Goal: Task Accomplishment & Management: Manage account settings

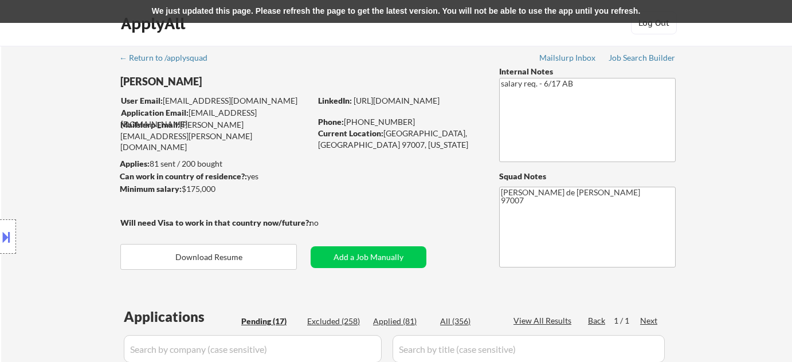
select select ""pending""
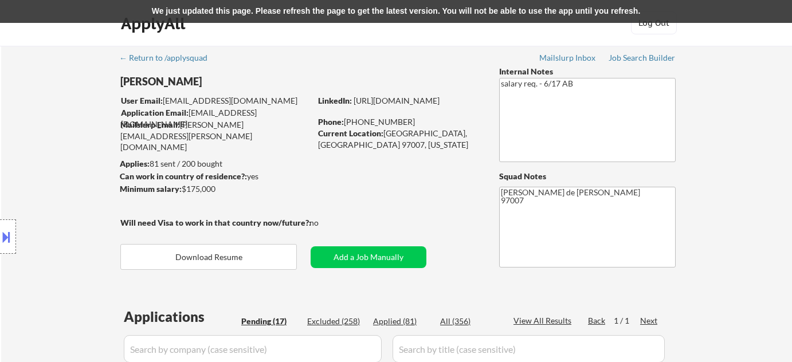
select select ""pending""
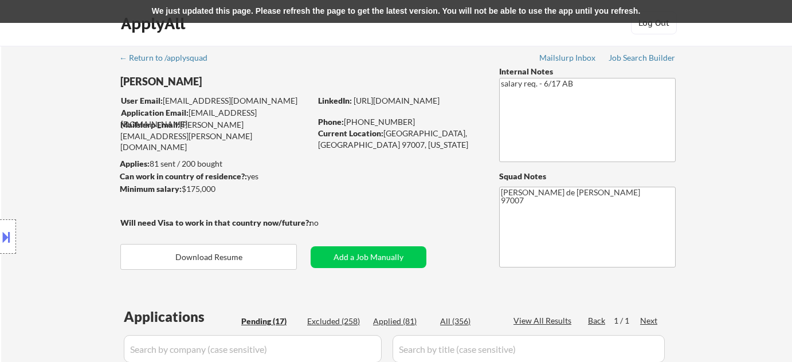
select select ""pending""
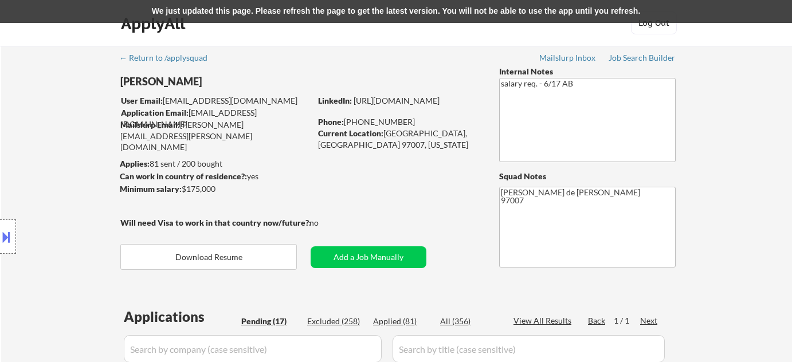
select select ""pending""
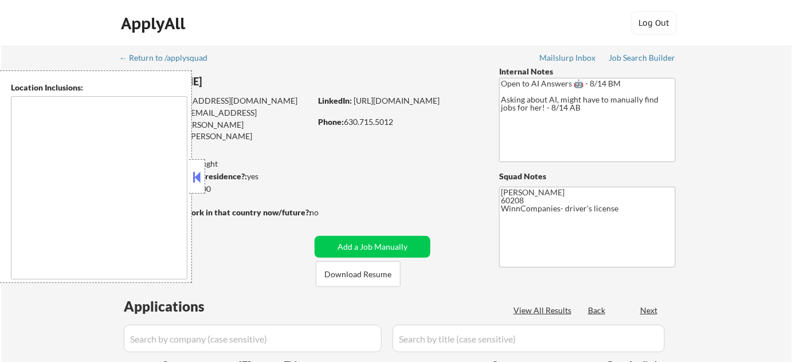
type textarea "[GEOGRAPHIC_DATA], [GEOGRAPHIC_DATA][PERSON_NAME], [GEOGRAPHIC_DATA], [GEOGRAPH…"
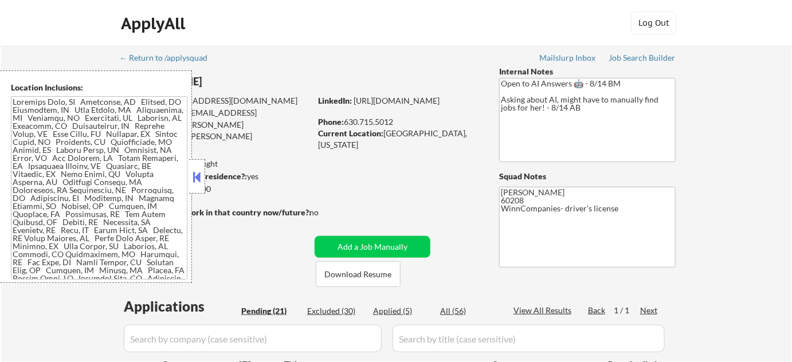
select select ""pending""
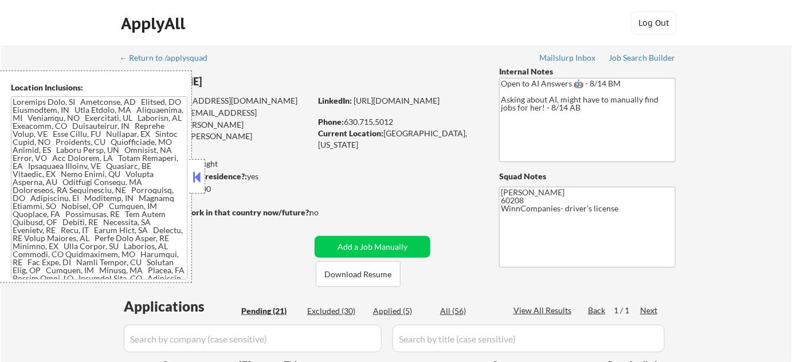
select select ""pending""
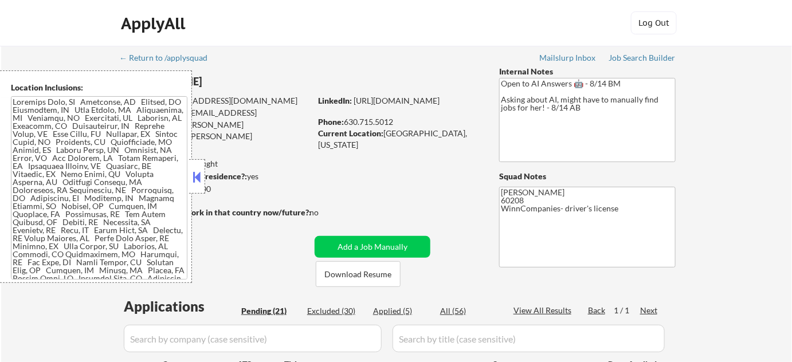
select select ""pending""
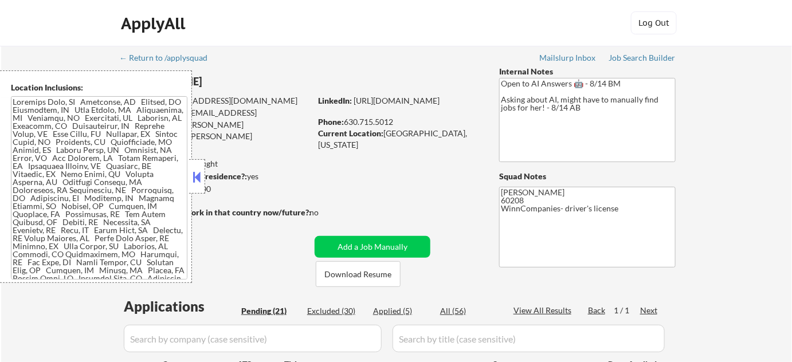
select select ""pending""
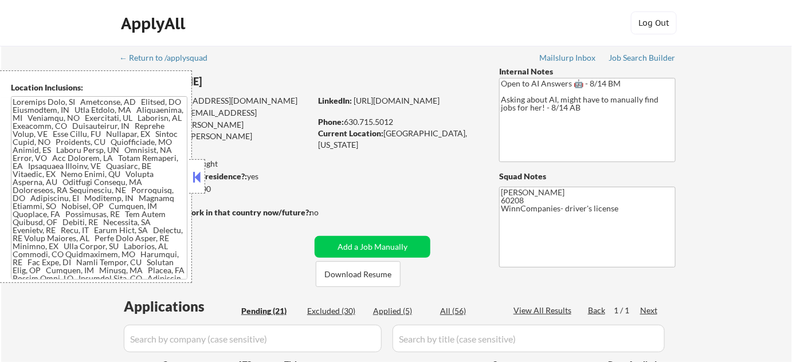
select select ""pending""
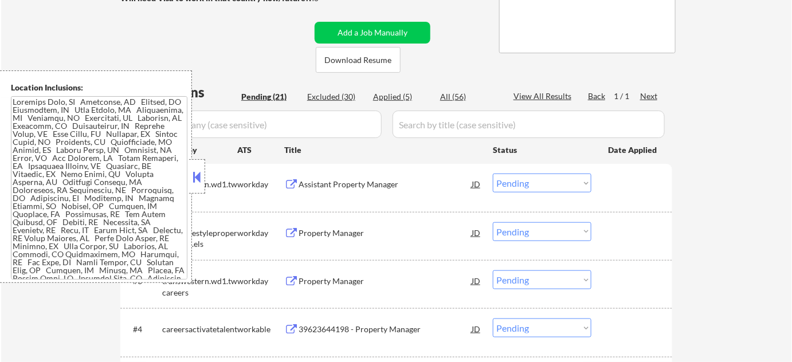
scroll to position [260, 0]
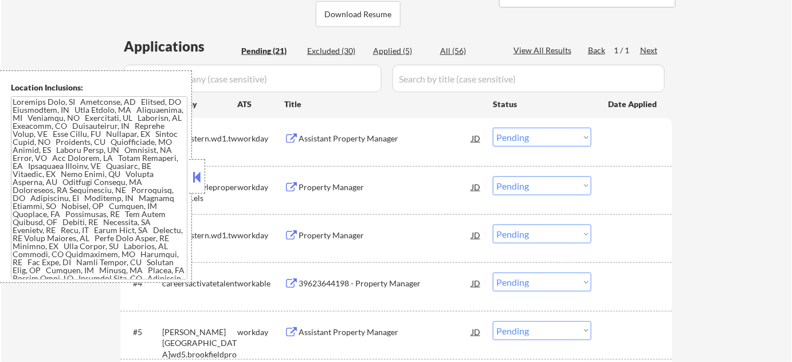
click at [197, 183] on button at bounding box center [197, 177] width 13 height 17
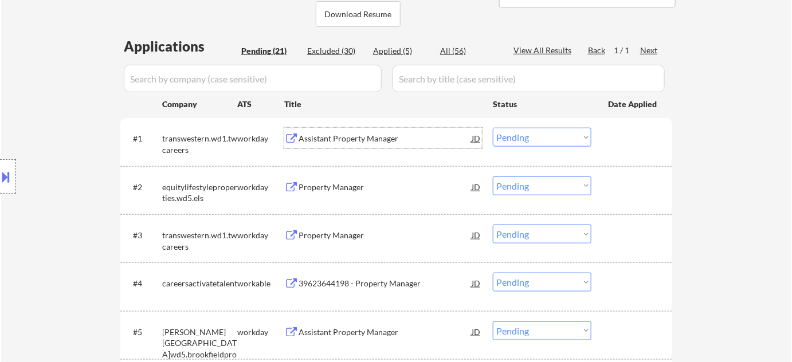
click at [373, 136] on div "Assistant Property Manager" at bounding box center [385, 138] width 173 height 11
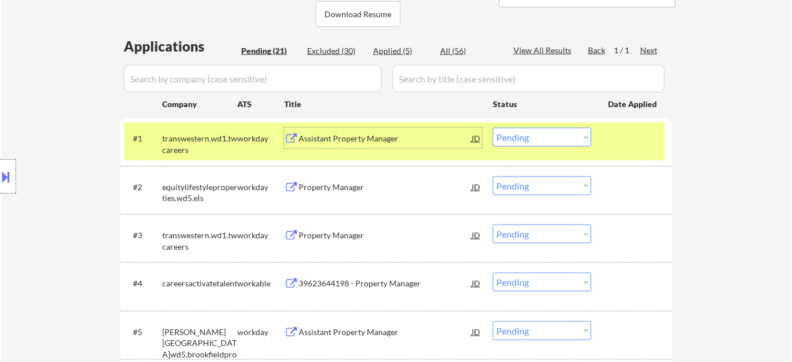
click at [573, 146] on select "Choose an option... Pending Applied Excluded (Questions) Excluded (Expired) Exc…" at bounding box center [542, 137] width 99 height 19
click at [493, 128] on select "Choose an option... Pending Applied Excluded (Questions) Excluded (Expired) Exc…" at bounding box center [542, 137] width 99 height 19
click at [338, 187] on div "Property Manager" at bounding box center [385, 187] width 173 height 11
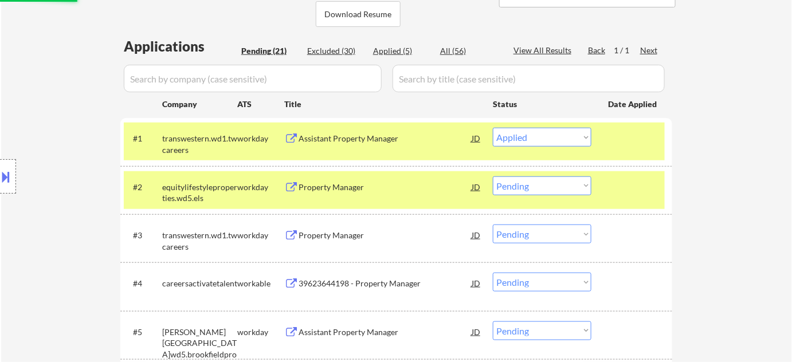
select select ""pending""
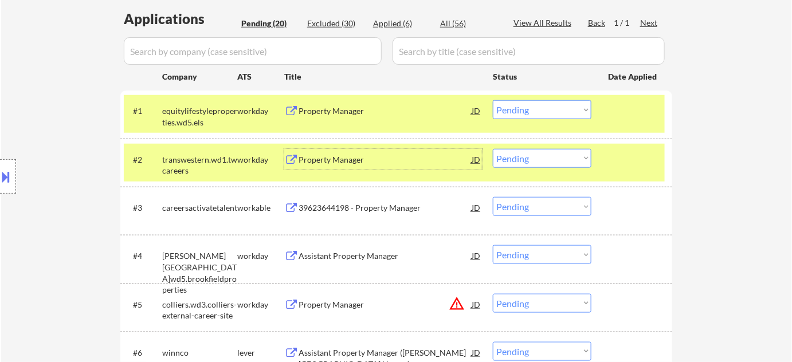
scroll to position [312, 0]
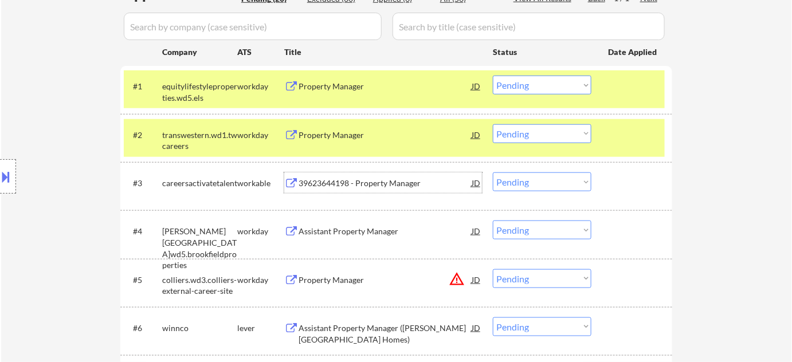
click at [374, 181] on div "39623644198 - Property Manager" at bounding box center [385, 183] width 173 height 11
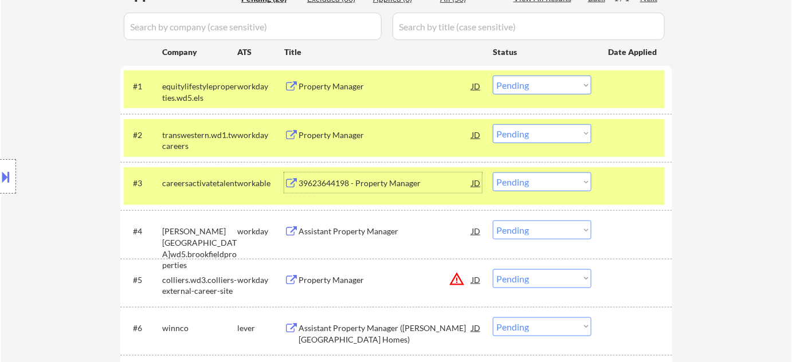
click at [554, 191] on div "#3 careersactivatetalent workable 39623644198 - Property Manager JD Choose an o…" at bounding box center [394, 186] width 541 height 38
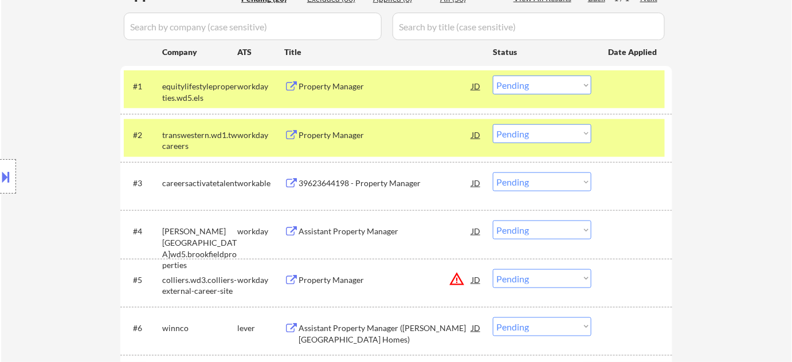
drag, startPoint x: 561, startPoint y: 182, endPoint x: 550, endPoint y: 190, distance: 13.4
click at [561, 182] on select "Choose an option... Pending Applied Excluded (Questions) Excluded (Expired) Exc…" at bounding box center [542, 182] width 99 height 19
click at [493, 173] on select "Choose an option... Pending Applied Excluded (Questions) Excluded (Expired) Exc…" at bounding box center [542, 182] width 99 height 19
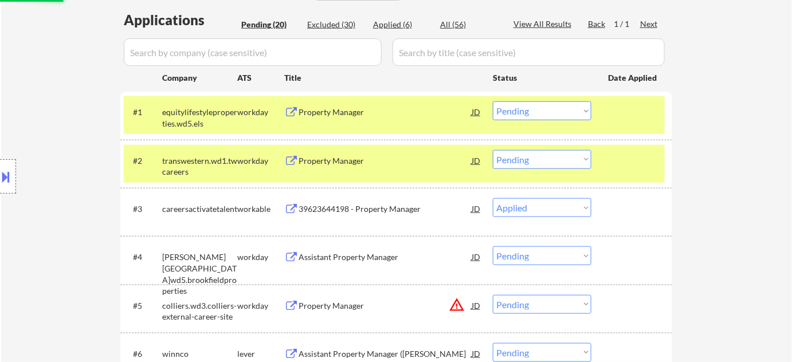
scroll to position [260, 0]
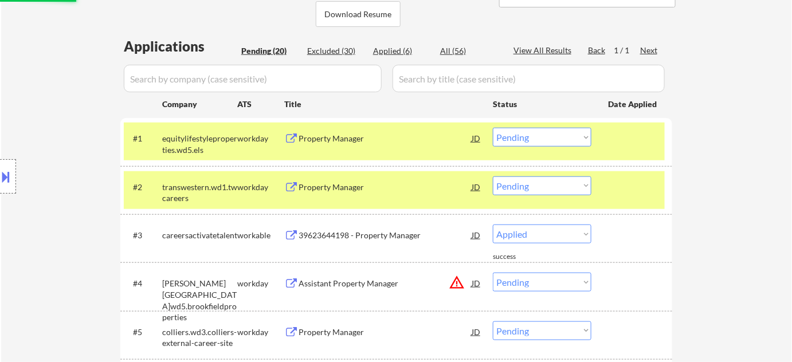
select select ""pending""
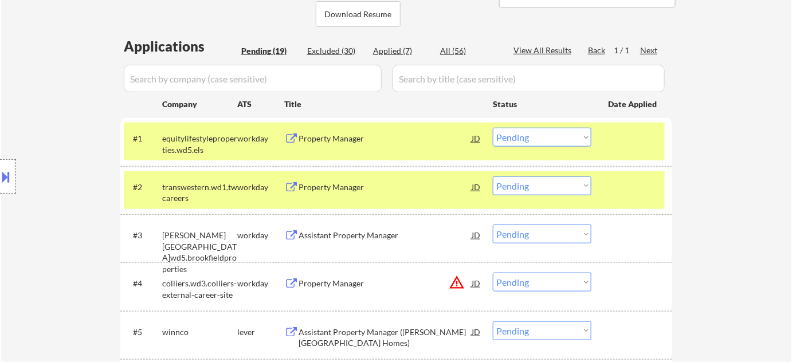
scroll to position [312, 0]
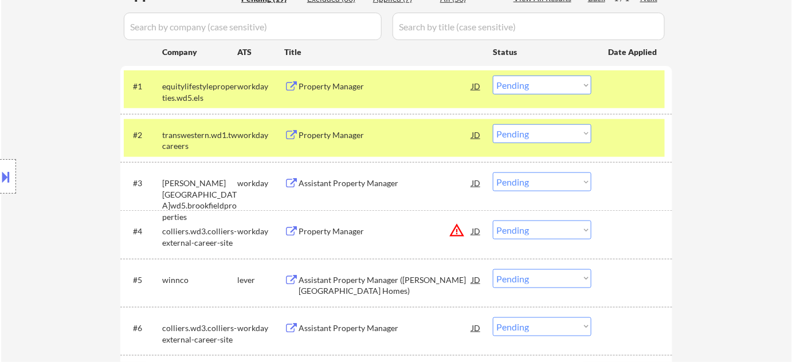
click at [355, 178] on div "Assistant Property Manager" at bounding box center [385, 183] width 173 height 11
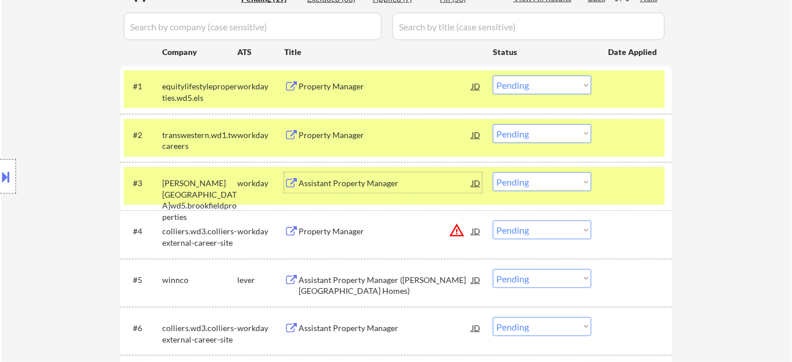
click at [308, 180] on div "Assistant Property Manager" at bounding box center [385, 183] width 173 height 11
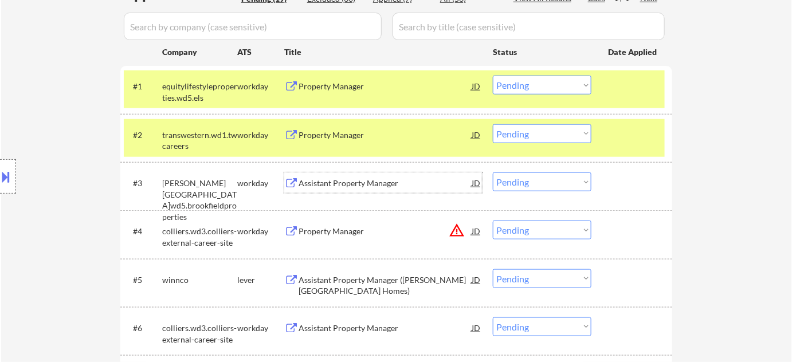
click at [309, 181] on div "Assistant Property Manager" at bounding box center [385, 183] width 173 height 11
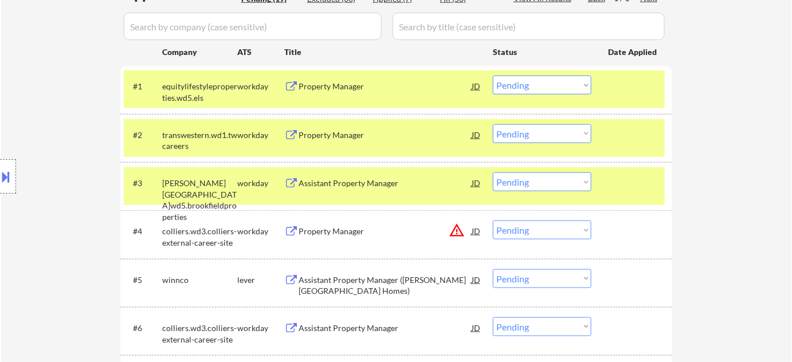
type textarea "Flor de Mae 60208 WinnCompanies- driver's license https://docs.google.com/sprea…"
click at [523, 183] on select "Choose an option... Pending Applied Excluded (Questions) Excluded (Expired) Exc…" at bounding box center [542, 182] width 99 height 19
click at [493, 173] on select "Choose an option... Pending Applied Excluded (Questions) Excluded (Expired) Exc…" at bounding box center [542, 182] width 99 height 19
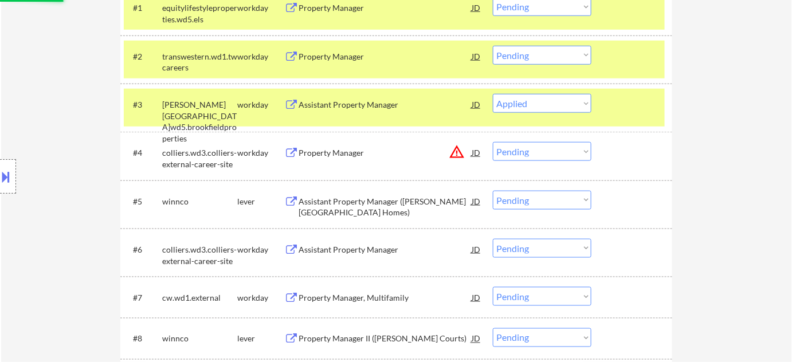
scroll to position [417, 0]
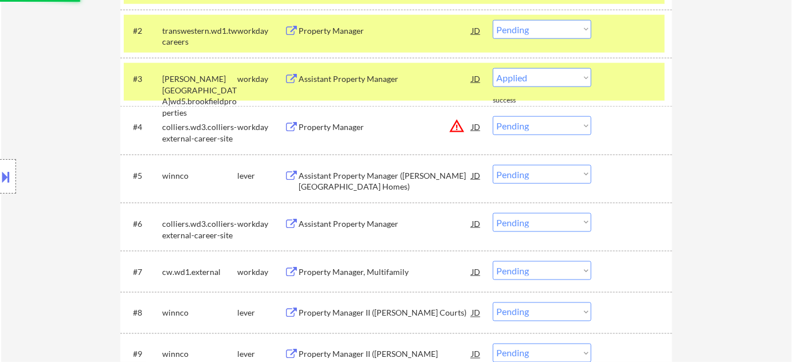
select select ""pending""
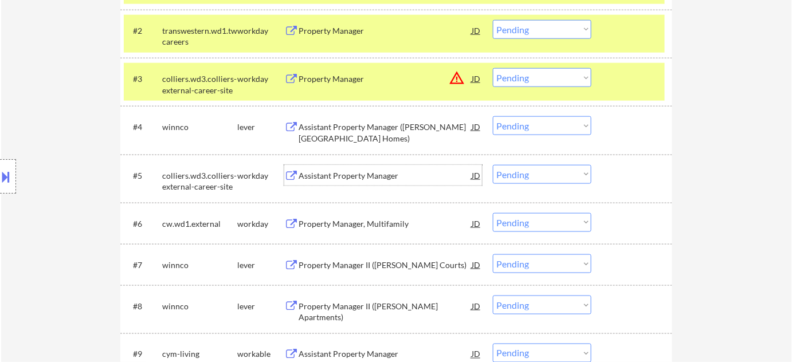
click at [366, 171] on div "Assistant Property Manager" at bounding box center [385, 175] width 173 height 11
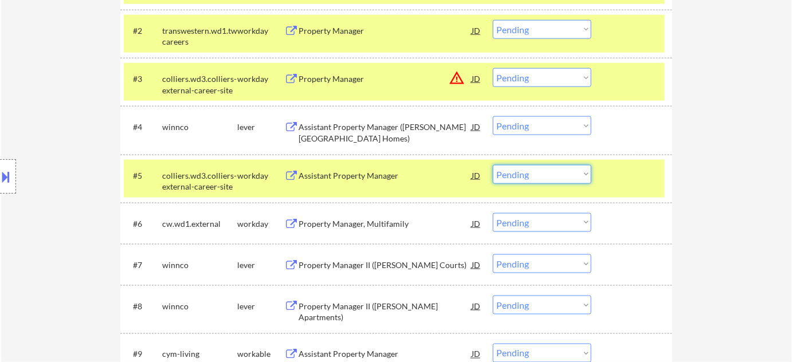
click at [539, 180] on select "Choose an option... Pending Applied Excluded (Questions) Excluded (Expired) Exc…" at bounding box center [542, 174] width 99 height 19
select select ""excluded__expired_""
click at [493, 165] on select "Choose an option... Pending Applied Excluded (Questions) Excluded (Expired) Exc…" at bounding box center [542, 174] width 99 height 19
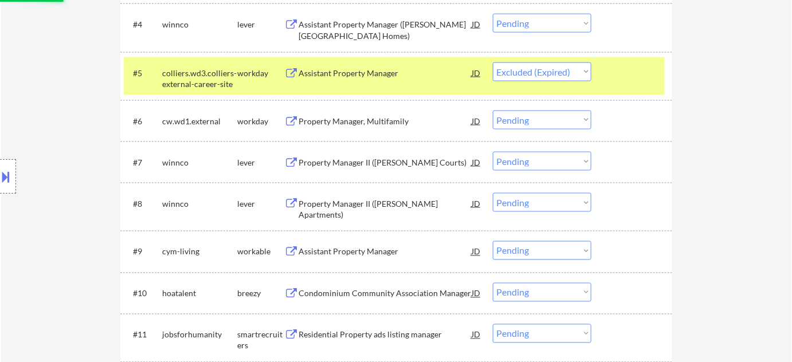
scroll to position [521, 0]
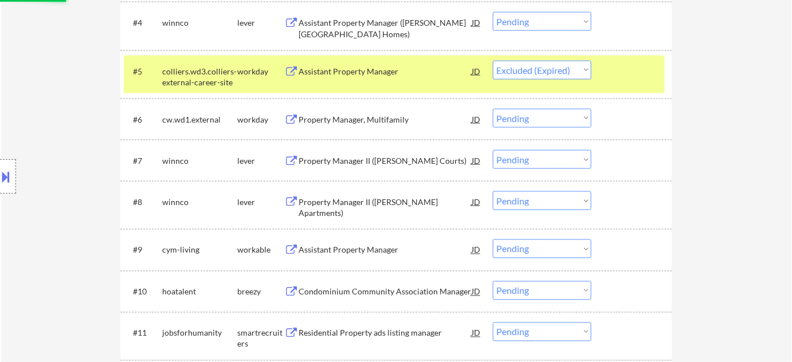
click at [361, 109] on div "Property Manager, Multifamily" at bounding box center [385, 119] width 173 height 21
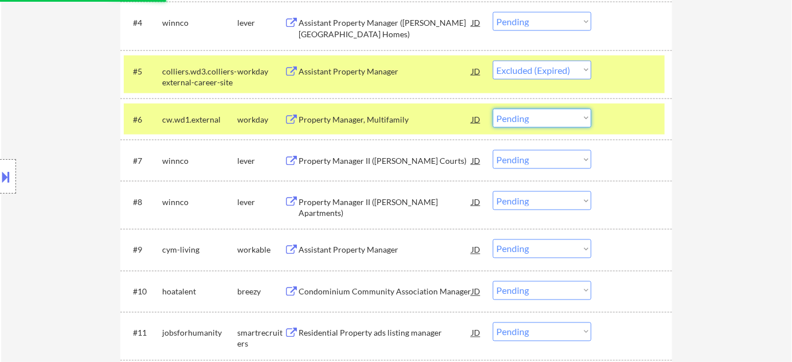
drag, startPoint x: 535, startPoint y: 115, endPoint x: 540, endPoint y: 126, distance: 12.6
click at [535, 115] on select "Choose an option... Pending Applied Excluded (Questions) Excluded (Expired) Exc…" at bounding box center [542, 118] width 99 height 19
select select ""excluded__expired_""
click at [493, 109] on select "Choose an option... Pending Applied Excluded (Questions) Excluded (Expired) Exc…" at bounding box center [542, 118] width 99 height 19
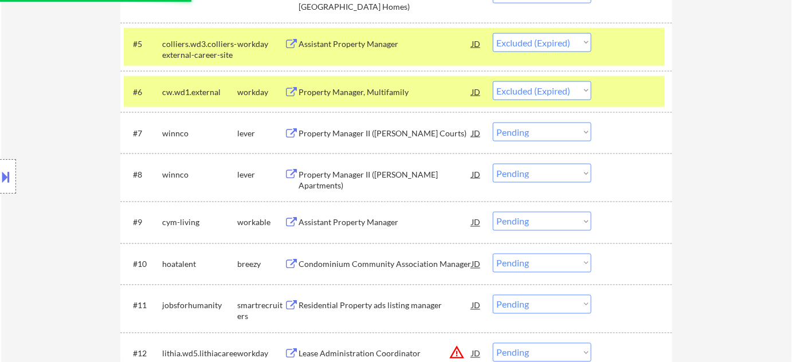
scroll to position [573, 0]
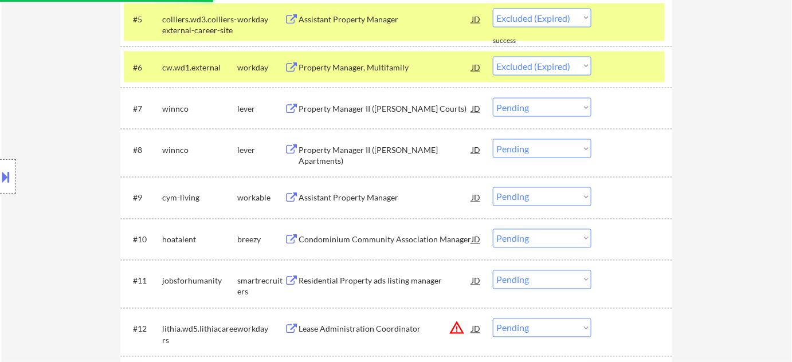
select select ""pending""
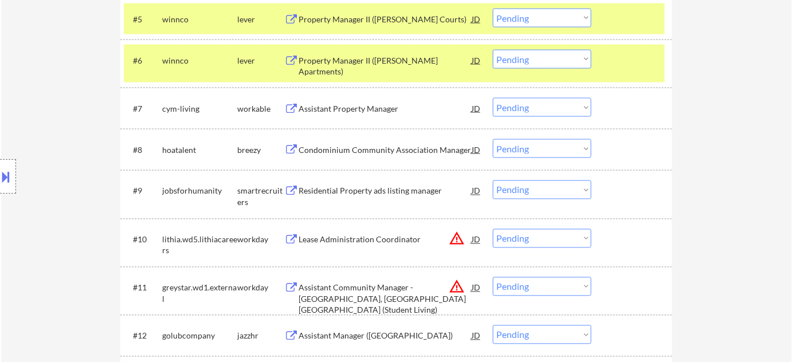
click at [349, 108] on div "Assistant Property Manager" at bounding box center [385, 108] width 173 height 11
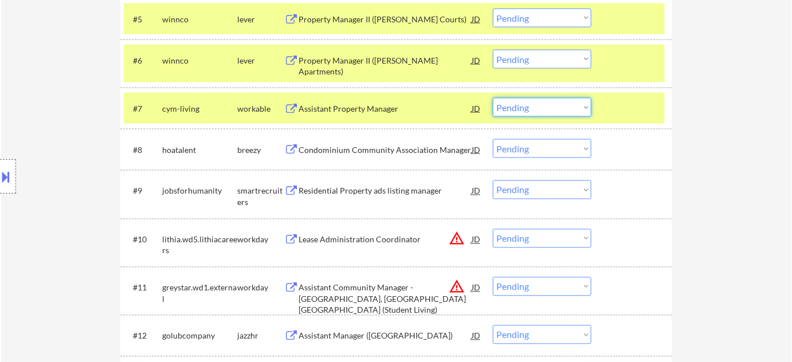
drag, startPoint x: 509, startPoint y: 109, endPoint x: 510, endPoint y: 116, distance: 7.0
click at [509, 109] on select "Choose an option... Pending Applied Excluded (Questions) Excluded (Expired) Exc…" at bounding box center [542, 107] width 99 height 19
click at [493, 98] on select "Choose an option... Pending Applied Excluded (Questions) Excluded (Expired) Exc…" at bounding box center [542, 107] width 99 height 19
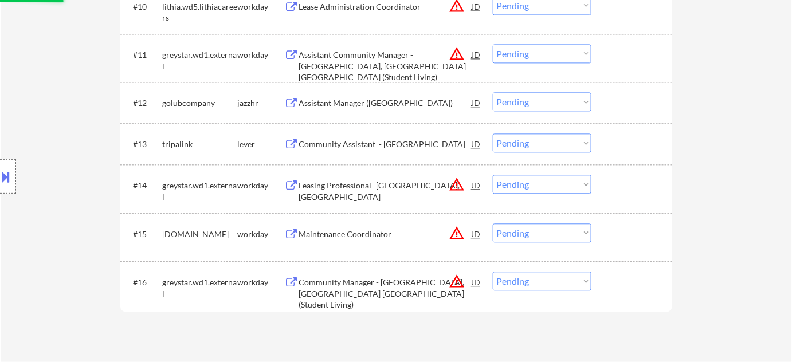
scroll to position [834, 0]
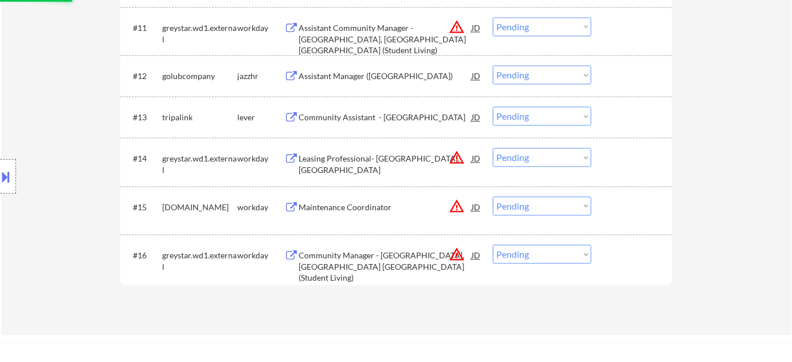
select select ""pending""
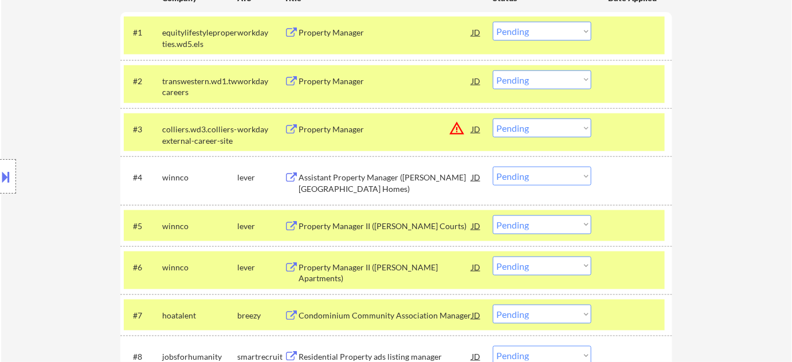
scroll to position [365, 0]
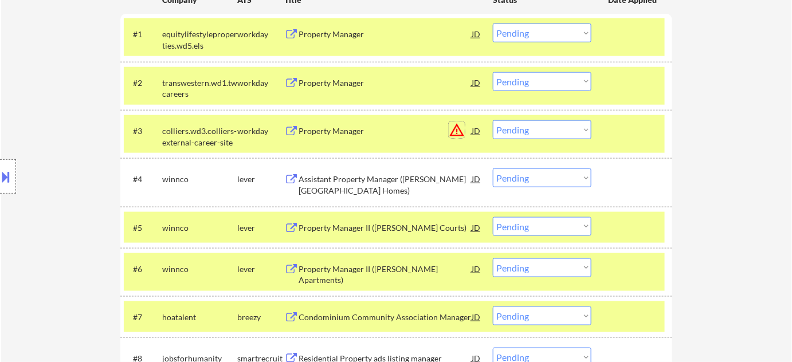
click at [454, 132] on button "warning_amber" at bounding box center [457, 130] width 16 height 16
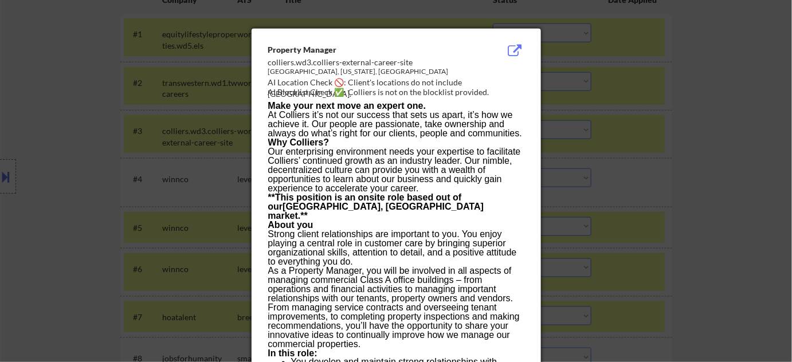
click at [744, 183] on div at bounding box center [396, 181] width 792 height 362
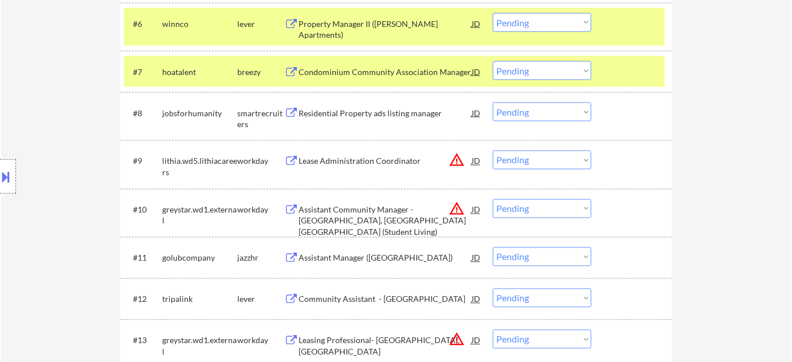
scroll to position [886, 0]
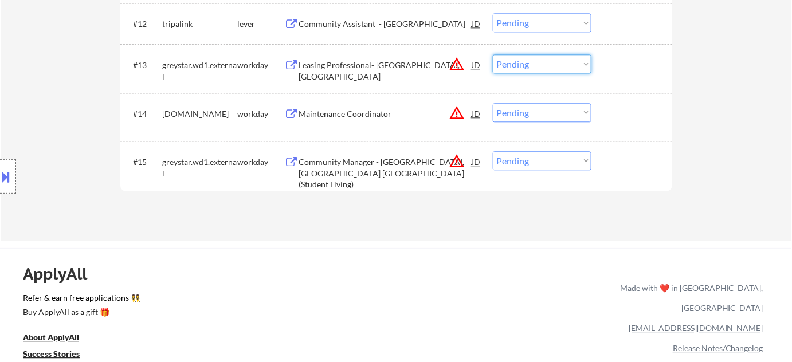
click at [523, 67] on select "Choose an option... Pending Applied Excluded (Questions) Excluded (Expired) Exc…" at bounding box center [542, 63] width 99 height 19
click at [493, 54] on select "Choose an option... Pending Applied Excluded (Questions) Excluded (Expired) Exc…" at bounding box center [542, 63] width 99 height 19
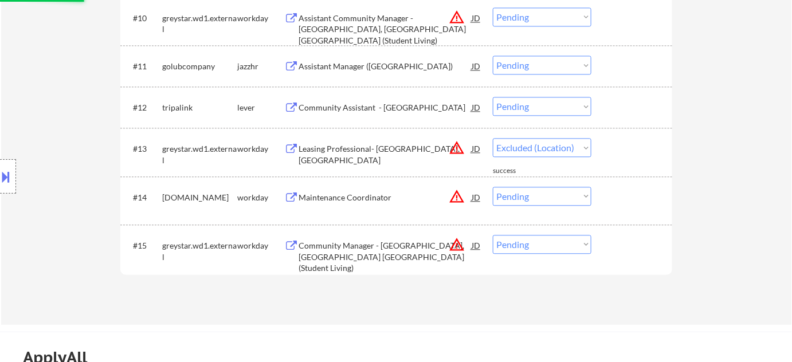
select select ""pending""
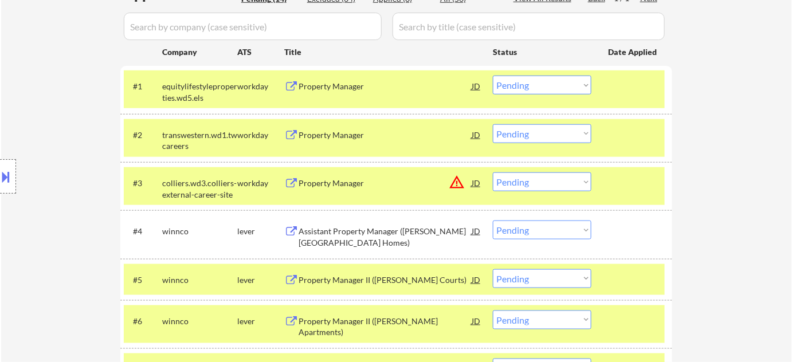
scroll to position [260, 0]
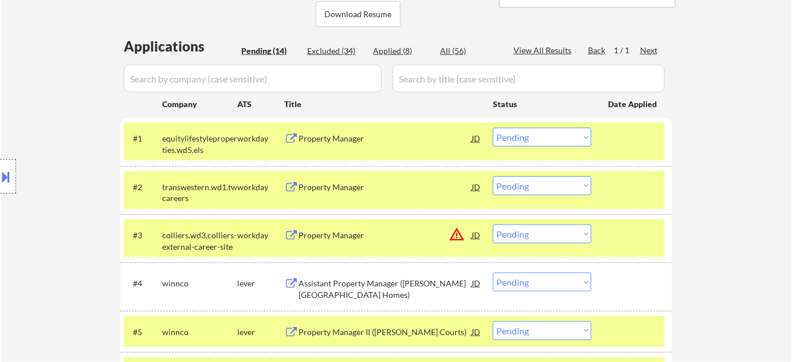
click at [105, 96] on div "Location Inclusions:" at bounding box center [102, 177] width 205 height 213
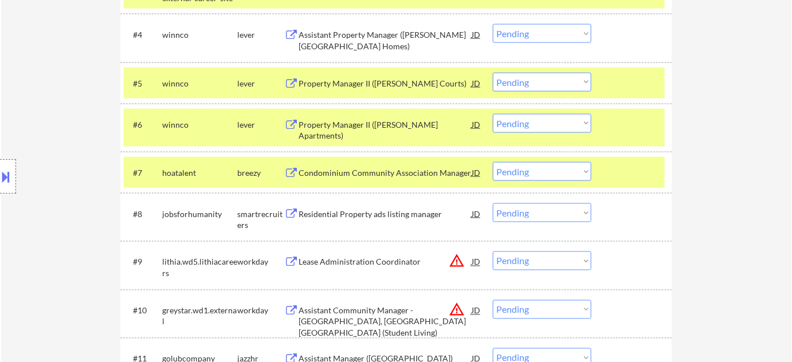
scroll to position [521, 0]
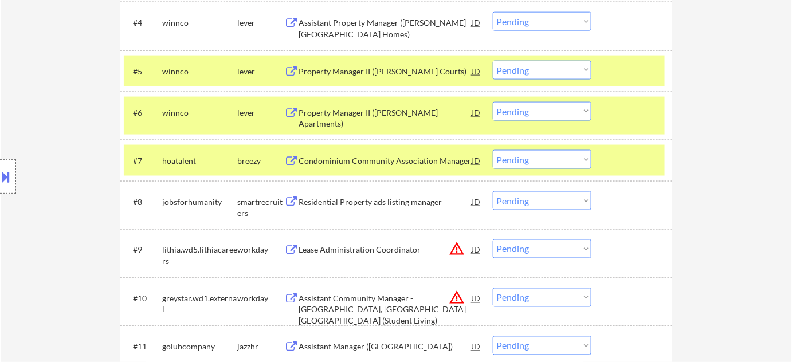
click at [390, 158] on div "Condominium Community Association Manager" at bounding box center [385, 160] width 173 height 11
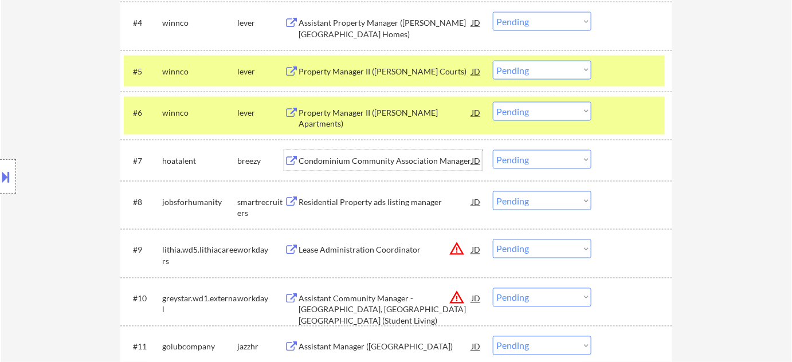
drag, startPoint x: 541, startPoint y: 157, endPoint x: 542, endPoint y: 163, distance: 6.3
click at [541, 157] on select "Choose an option... Pending Applied Excluded (Questions) Excluded (Expired) Exc…" at bounding box center [542, 159] width 99 height 19
click at [493, 150] on select "Choose an option... Pending Applied Excluded (Questions) Excluded (Expired) Exc…" at bounding box center [542, 159] width 99 height 19
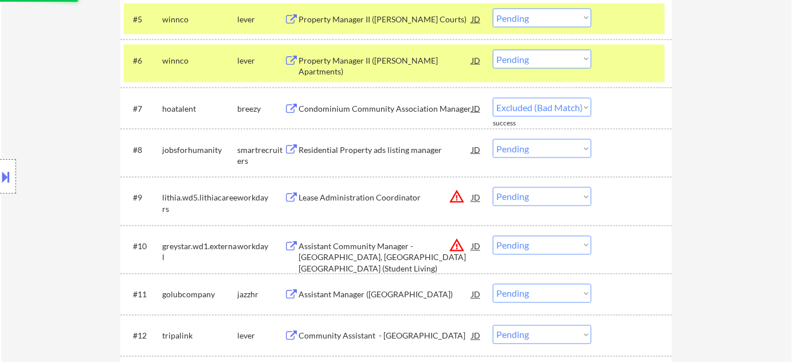
select select ""pending""
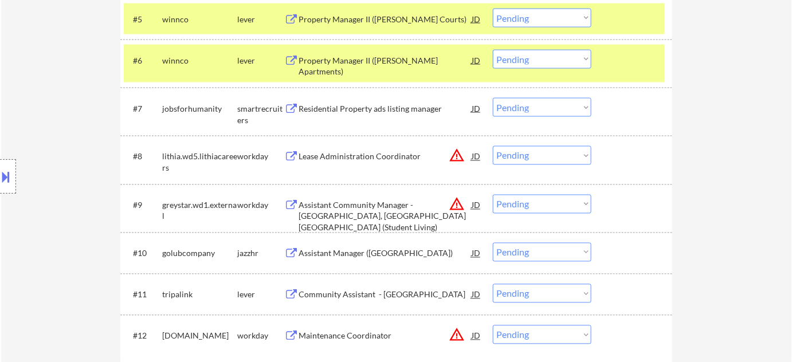
click at [400, 112] on div "Residential Property ads listing manager" at bounding box center [385, 108] width 173 height 11
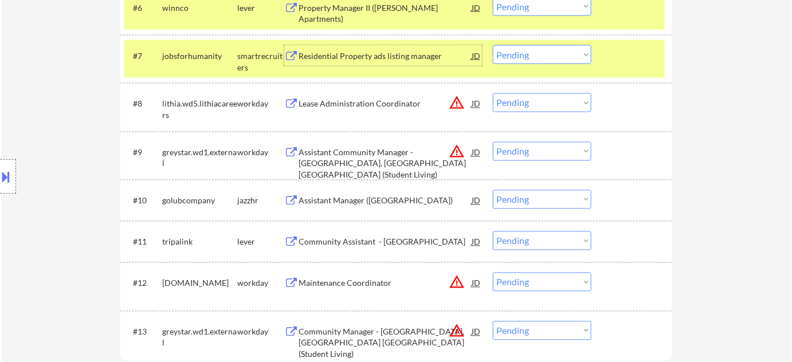
scroll to position [677, 0]
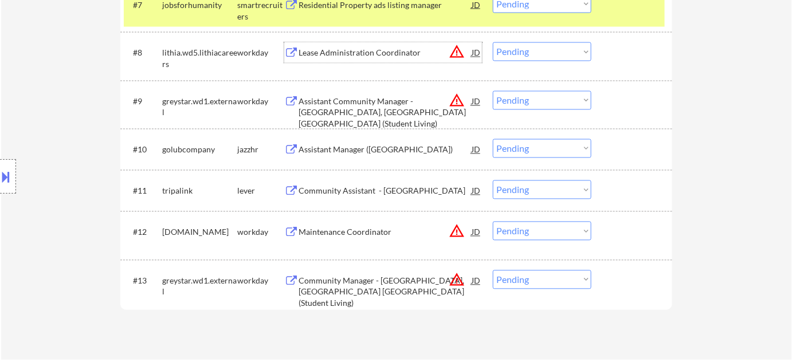
click at [349, 52] on div "Lease Administration Coordinator" at bounding box center [385, 53] width 173 height 11
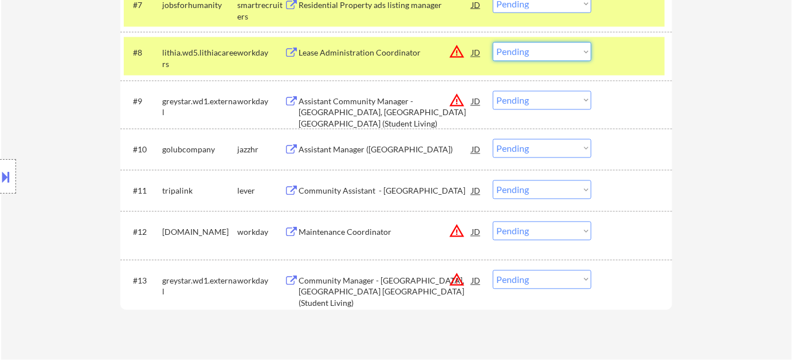
drag, startPoint x: 576, startPoint y: 52, endPoint x: 570, endPoint y: 60, distance: 10.2
click at [576, 52] on select "Choose an option... Pending Applied Excluded (Questions) Excluded (Expired) Exc…" at bounding box center [542, 51] width 99 height 19
click at [493, 42] on select "Choose an option... Pending Applied Excluded (Questions) Excluded (Expired) Exc…" at bounding box center [542, 51] width 99 height 19
click at [353, 103] on div "Assistant Community Manager - The Province, Louisville KY (Student Living)" at bounding box center [385, 113] width 173 height 34
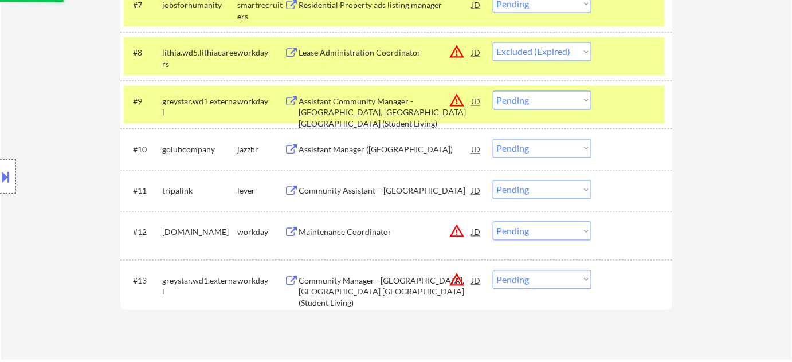
select select ""pending""
